Goal: Transaction & Acquisition: Purchase product/service

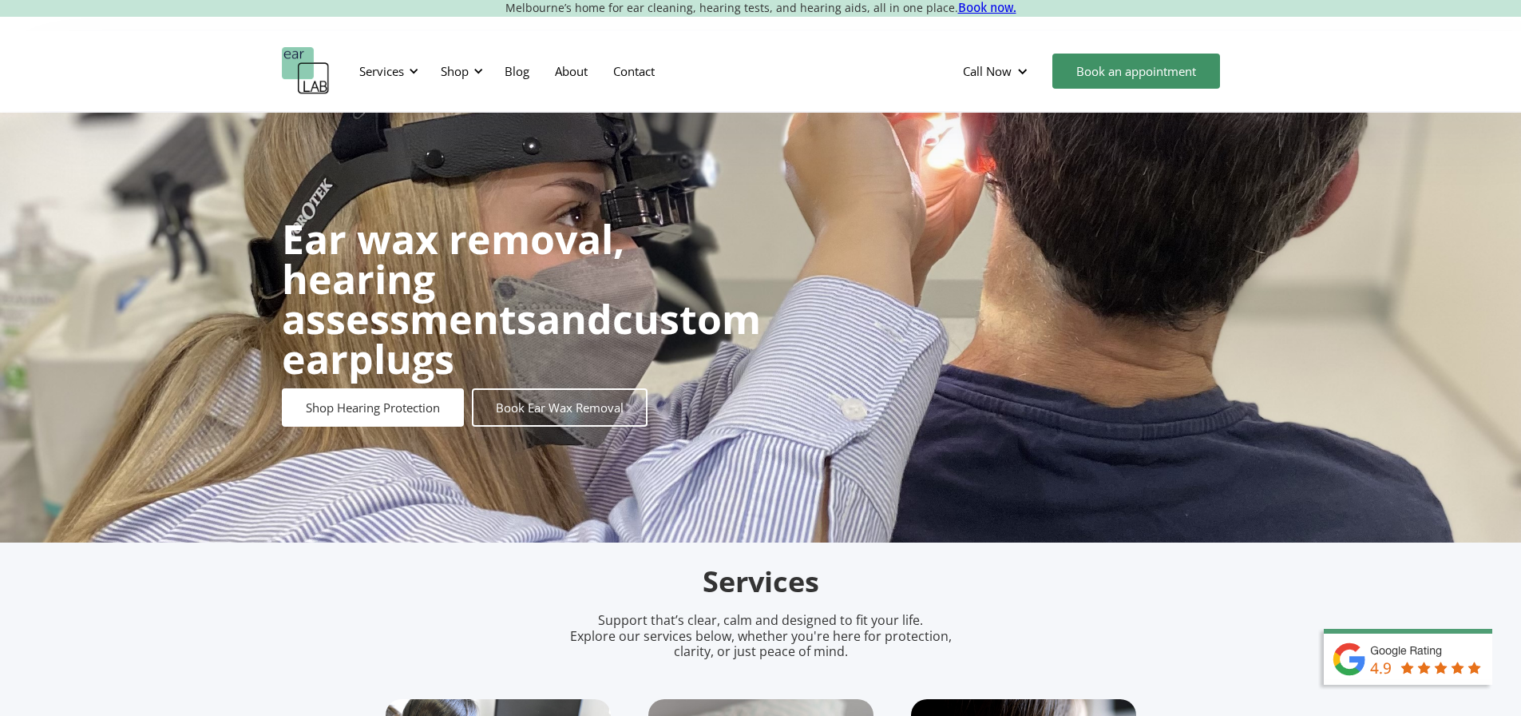
drag, startPoint x: 0, startPoint y: 0, endPoint x: 878, endPoint y: 168, distance: 894.3
click at [878, 168] on div "Ear wax removal, hearing assessments and custom earplugs Shop Hearing Protectio…" at bounding box center [760, 328] width 1521 height 430
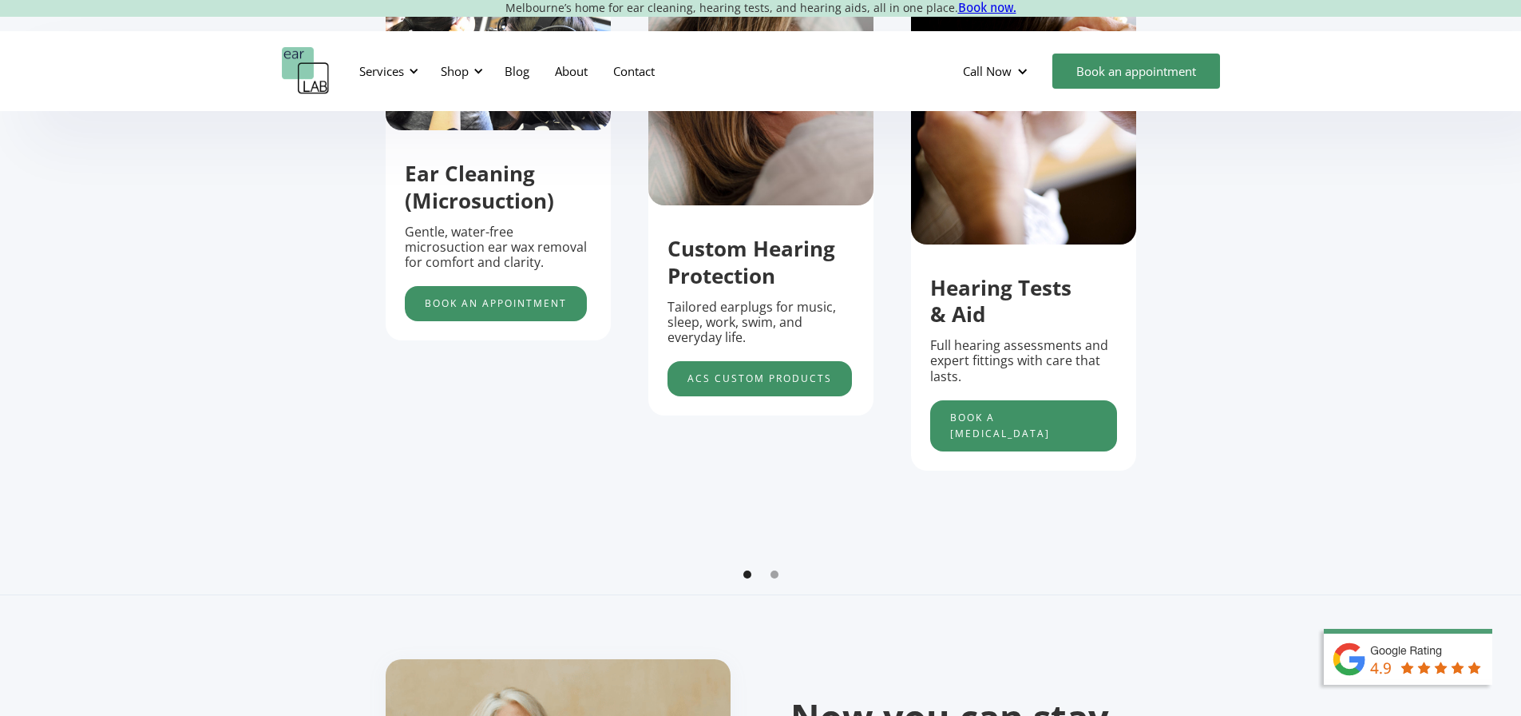
scroll to position [559, 0]
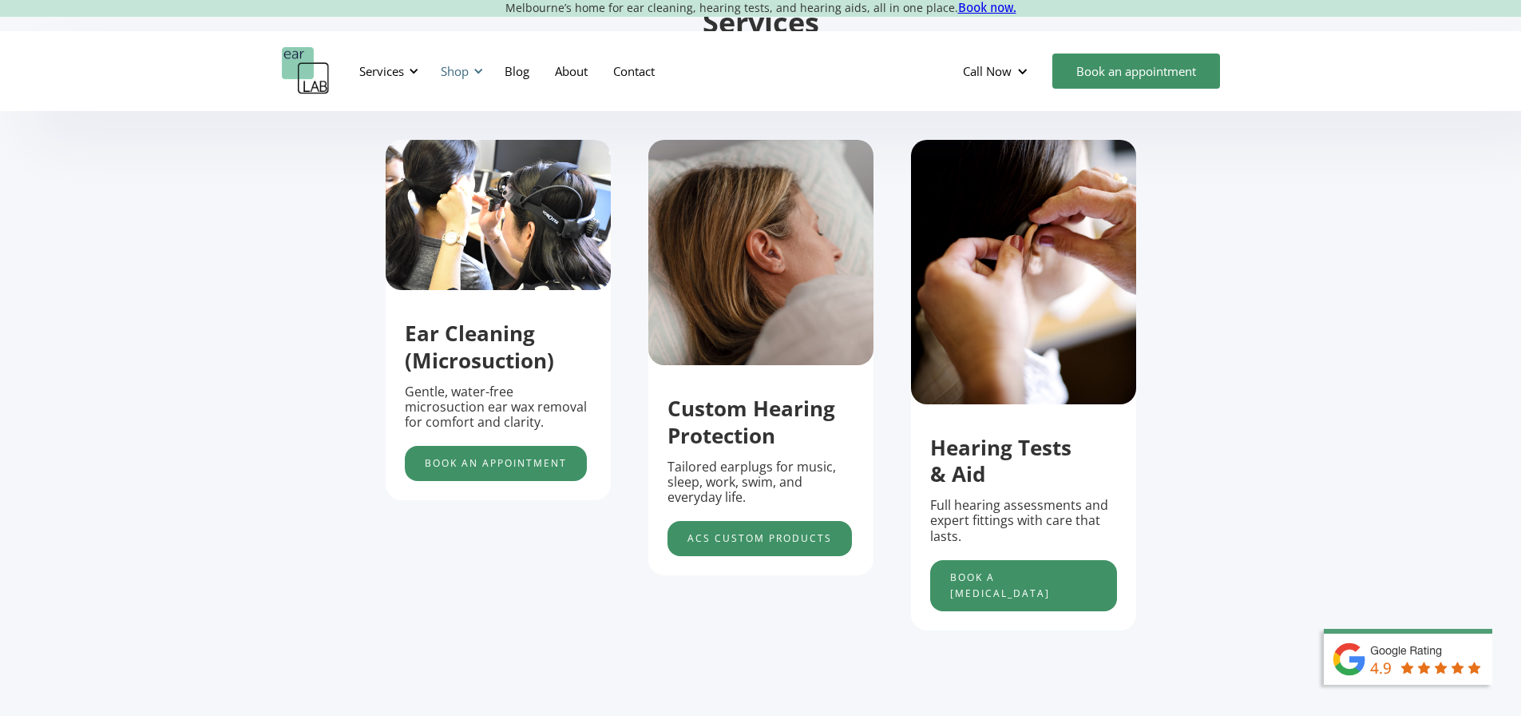
click at [469, 73] on div "Shop" at bounding box center [455, 71] width 28 height 16
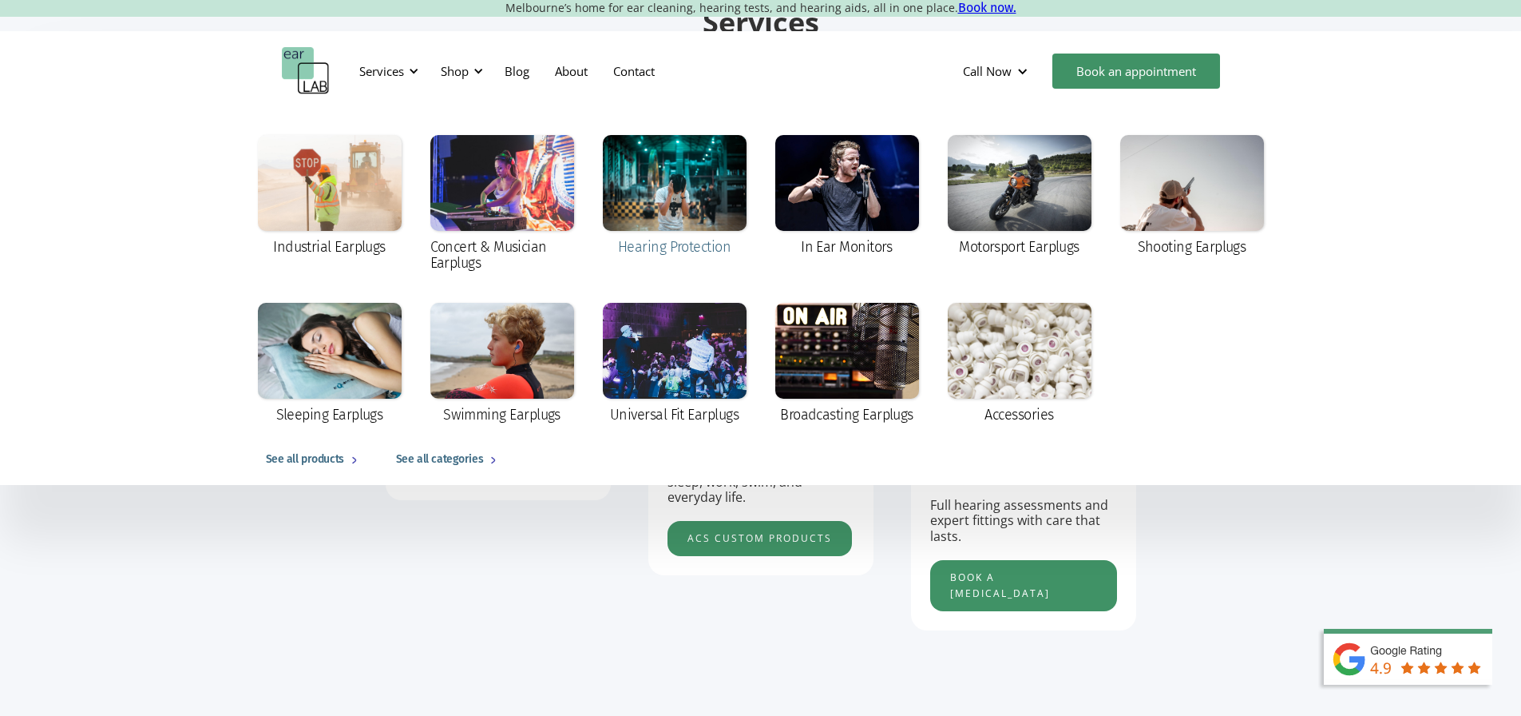
click at [652, 169] on div at bounding box center [675, 183] width 144 height 96
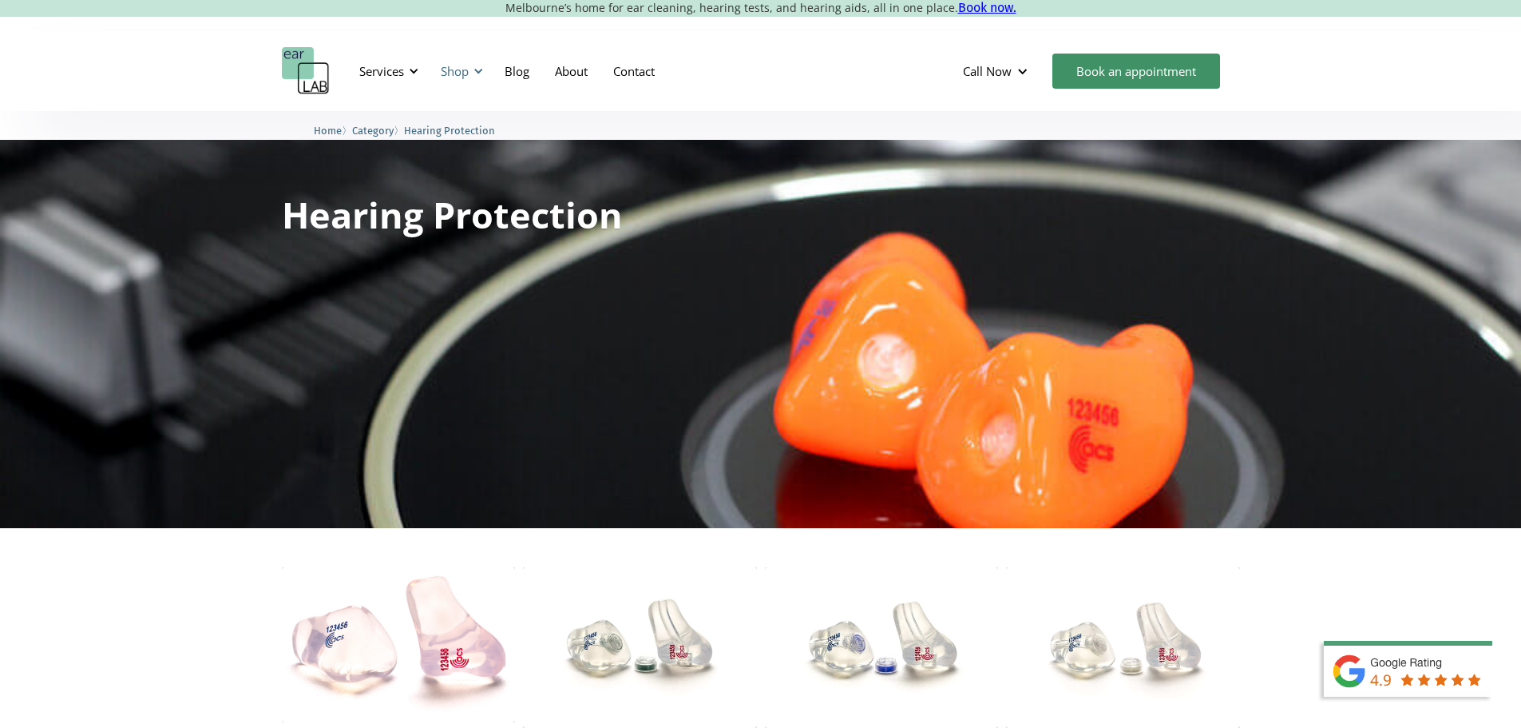
click at [472, 72] on div "Shop" at bounding box center [459, 71] width 57 height 48
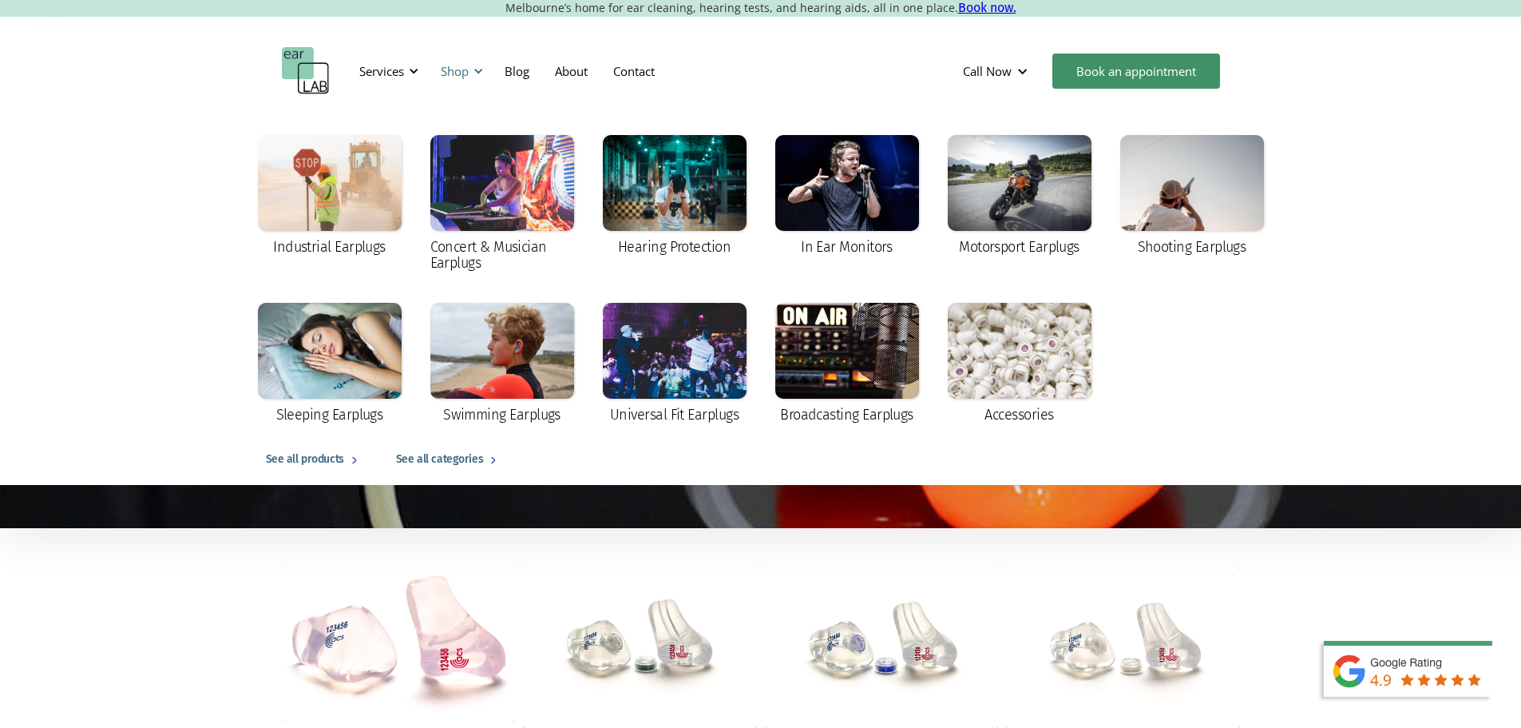
click at [472, 72] on div "Shop" at bounding box center [459, 71] width 57 height 48
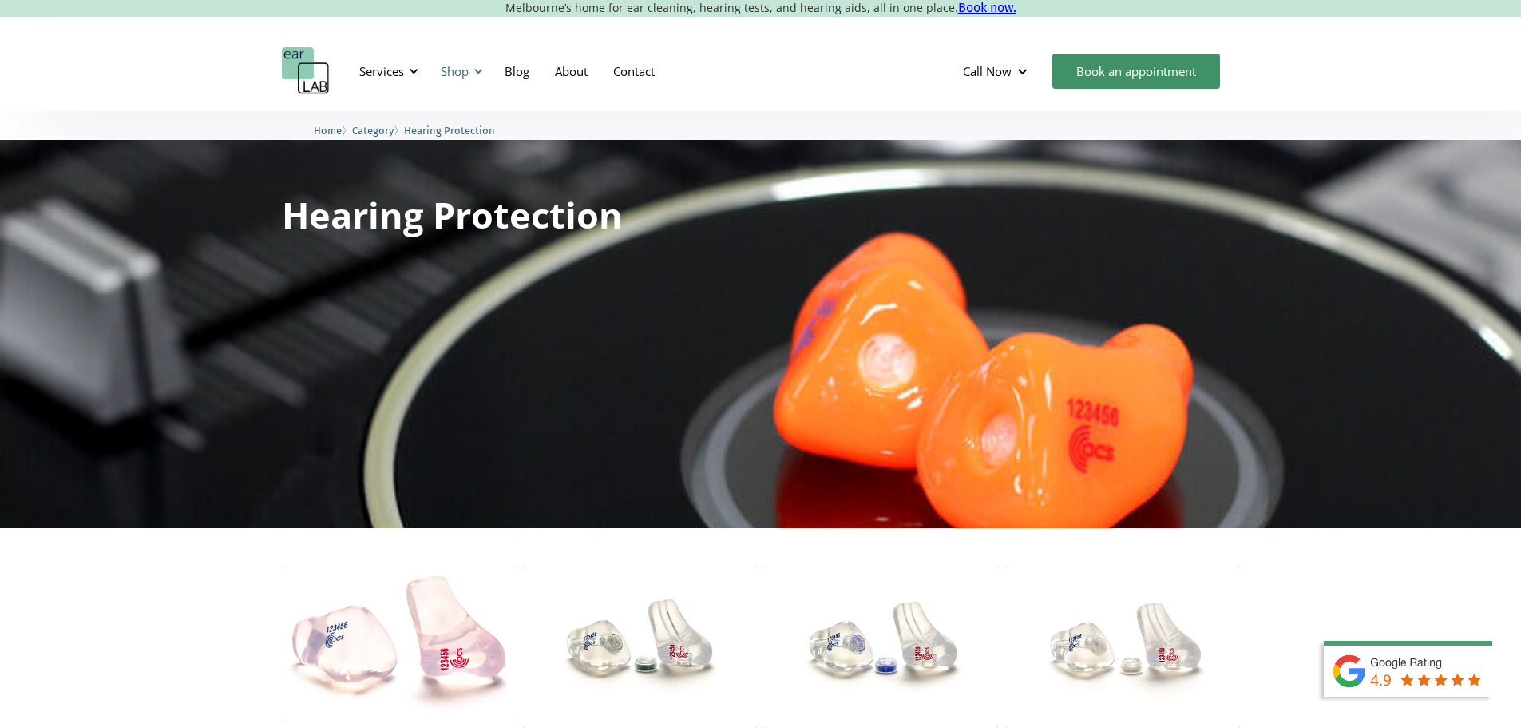
click at [456, 69] on div "Shop" at bounding box center [455, 71] width 28 height 16
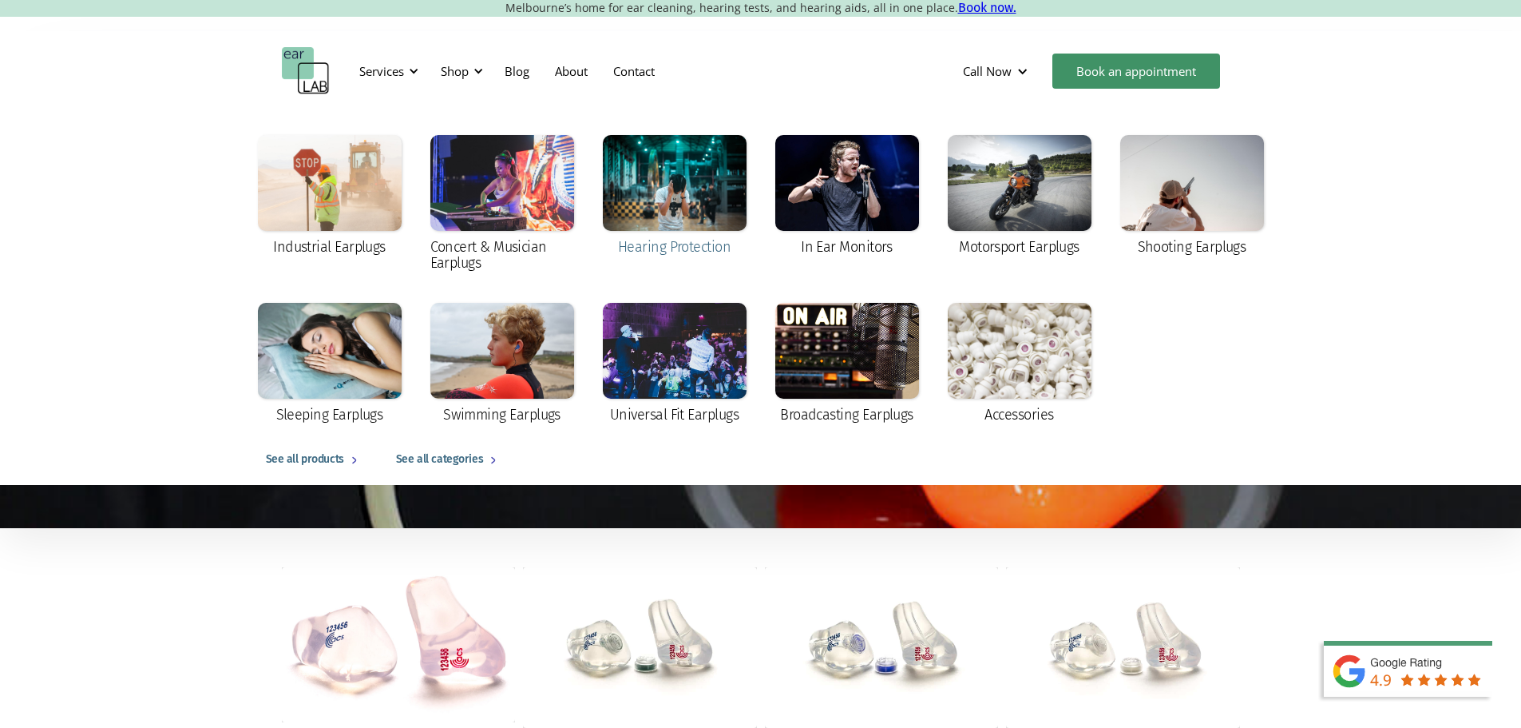
click at [652, 171] on div at bounding box center [675, 183] width 144 height 96
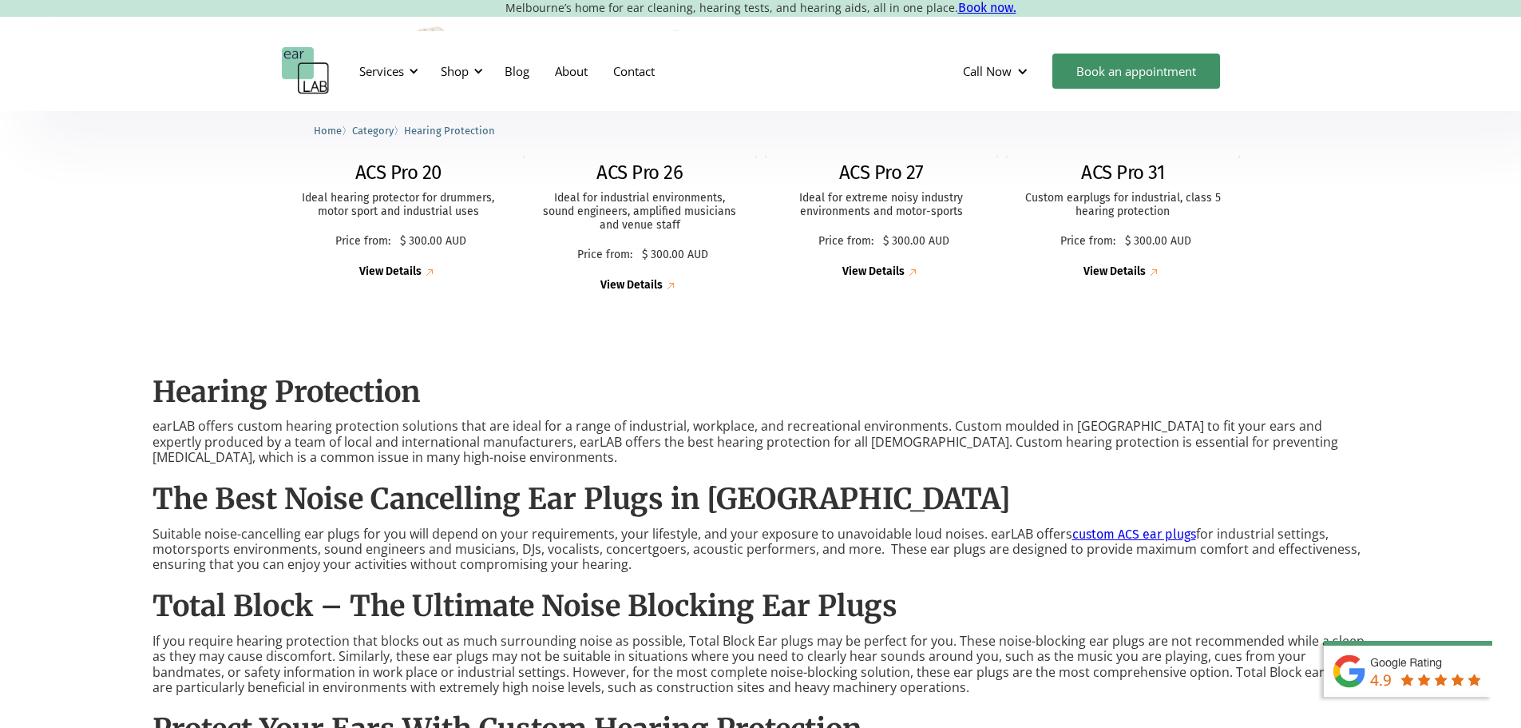
scroll to position [1038, 0]
